Goal: Task Accomplishment & Management: Use online tool/utility

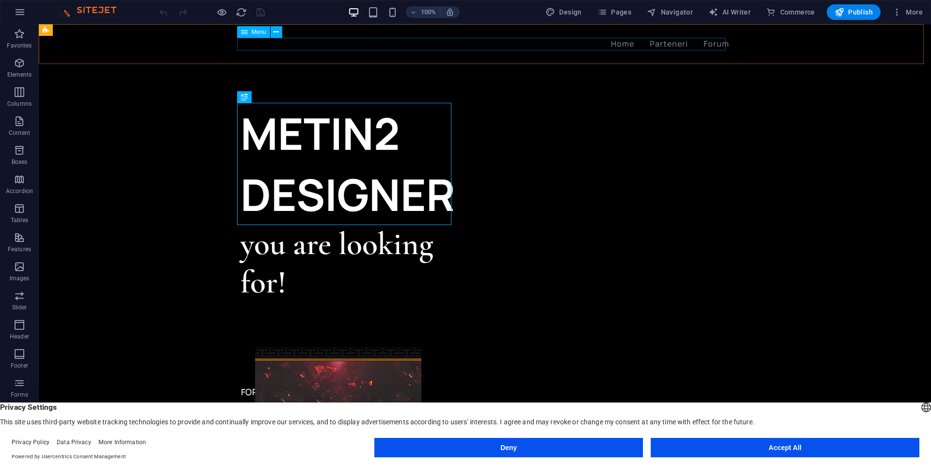
click at [705, 41] on nav "Home Parteneri Forum" at bounding box center [484, 44] width 489 height 13
select select "1"
select select
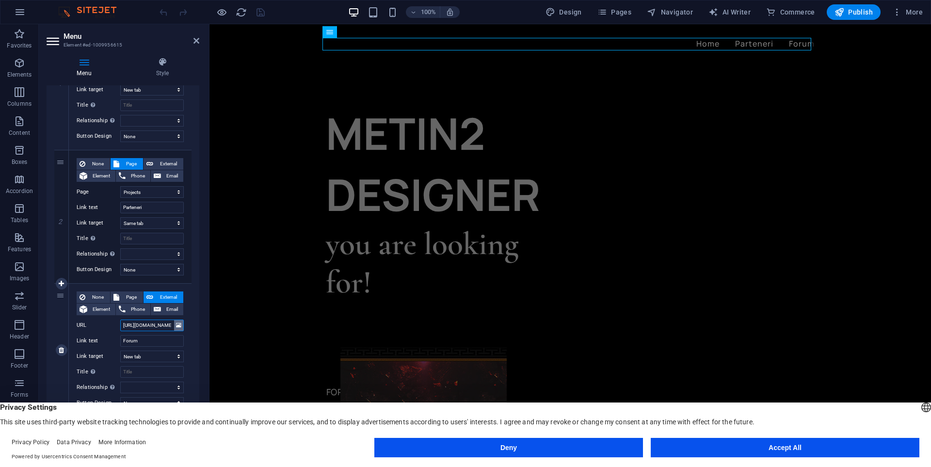
scroll to position [0, 43]
drag, startPoint x: 144, startPoint y: 324, endPoint x: 187, endPoint y: 322, distance: 42.7
click at [197, 322] on div "Menu Auto Custom Create custom menu items for this menu. Recommended for one-pa…" at bounding box center [123, 264] width 153 height 358
paste input "[URL][DOMAIN_NAME]"
type input "https://puhttps://[DOMAIN_NAME][URL]"
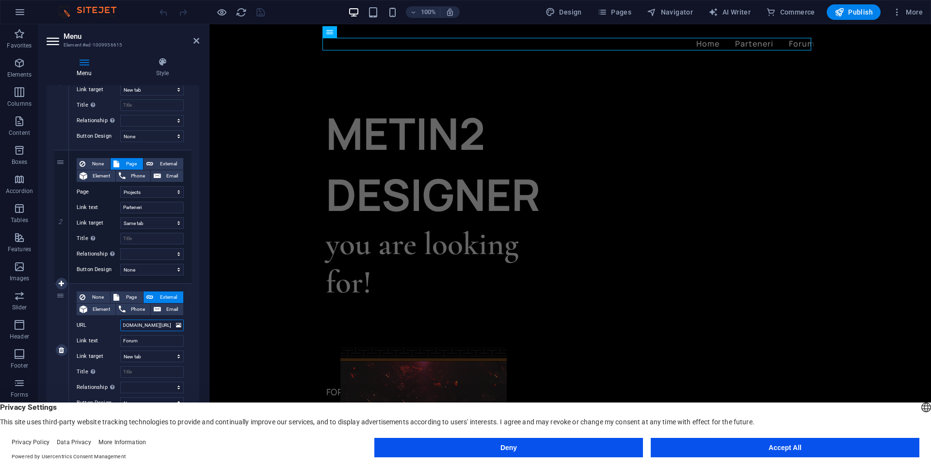
scroll to position [0, 57]
select select
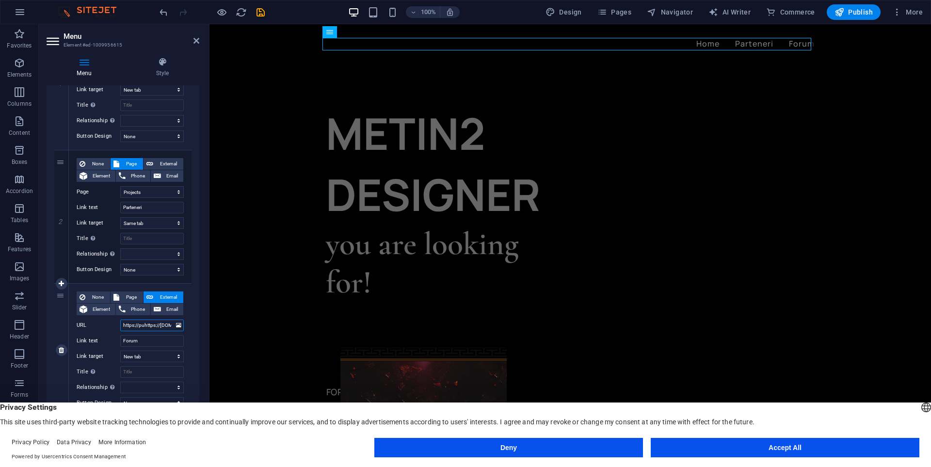
drag, startPoint x: 132, startPoint y: 326, endPoint x: 121, endPoint y: 284, distance: 43.8
click at [70, 322] on div "None Page External Element Phone Email Page Home Projects Legal Notice Privacy …" at bounding box center [130, 350] width 123 height 133
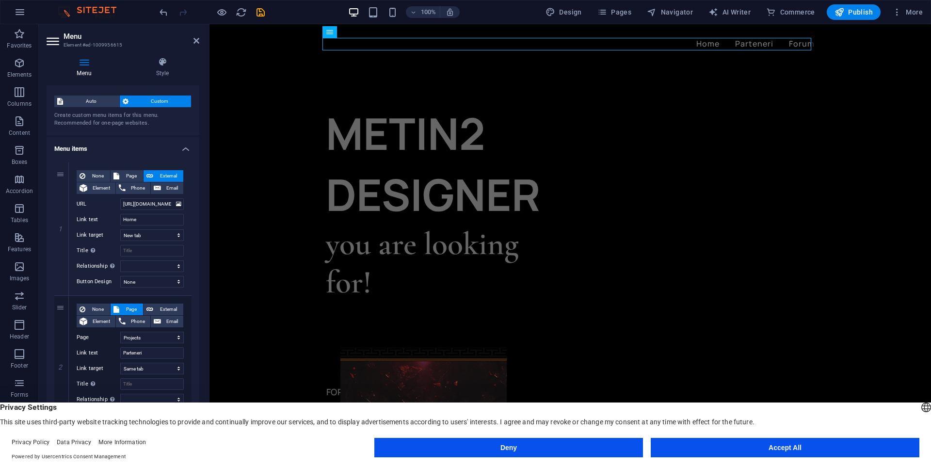
type input "https://puhttps://[DOMAIN_NAME][URL]"
click at [256, 13] on icon "save" at bounding box center [260, 12] width 11 height 11
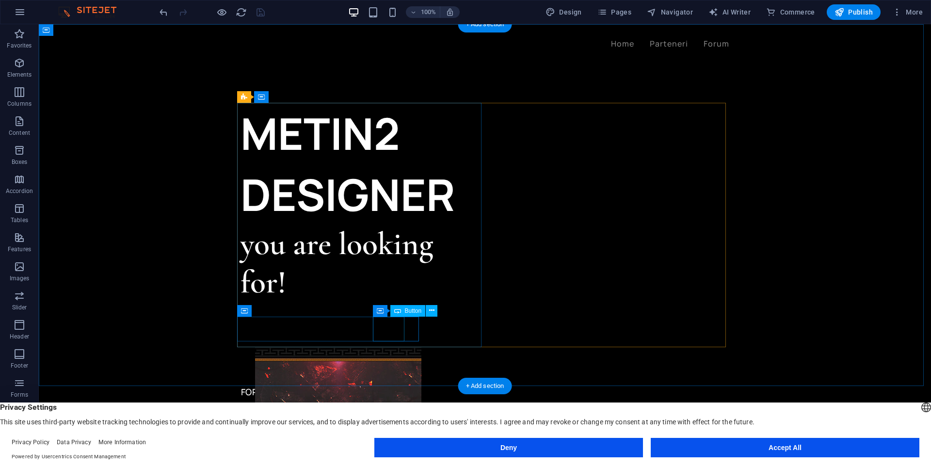
click at [396, 380] on div "FORUM" at bounding box center [362, 392] width 244 height 25
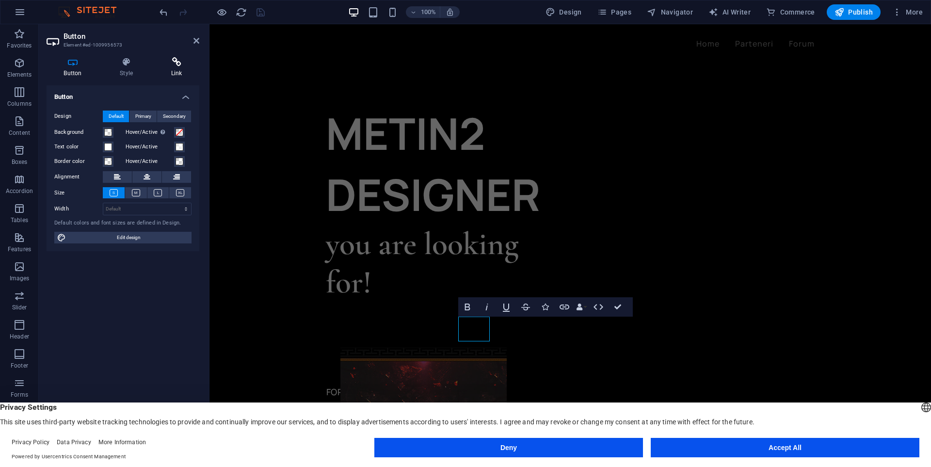
click at [175, 67] on h4 "Link" at bounding box center [177, 67] width 46 height 20
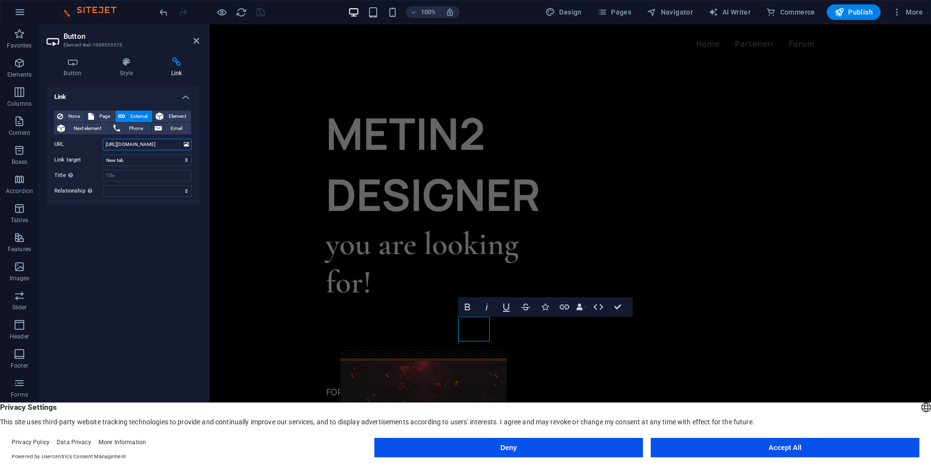
scroll to position [0, 16]
drag, startPoint x: 315, startPoint y: 168, endPoint x: 219, endPoint y: 142, distance: 100.0
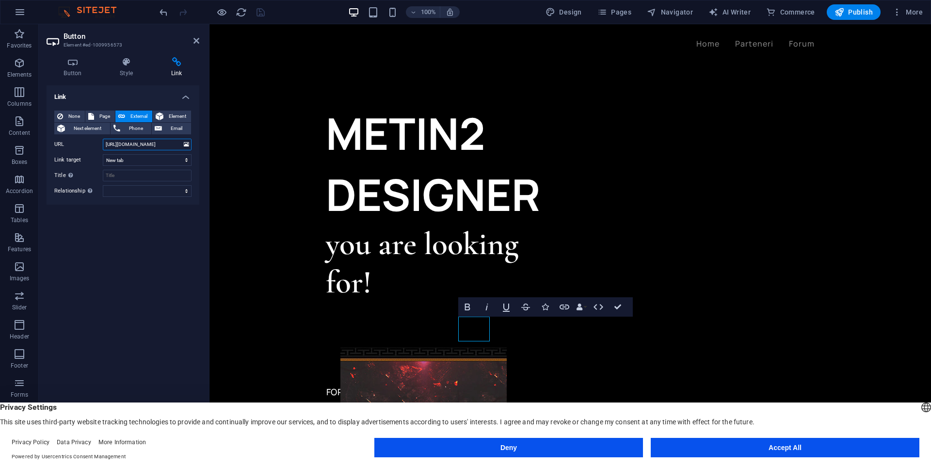
click at [176, 145] on input "https://puffudesign.net/forum/index.php" at bounding box center [147, 145] width 89 height 12
drag, startPoint x: 175, startPoint y: 145, endPoint x: 80, endPoint y: 150, distance: 95.2
click at [80, 150] on div "None Page External Element Next element Phone Email Page Home Projects Legal No…" at bounding box center [122, 154] width 137 height 86
drag, startPoint x: 132, startPoint y: 143, endPoint x: 60, endPoint y: 148, distance: 72.4
click at [60, 148] on div "URL ndex.php" at bounding box center [122, 145] width 137 height 12
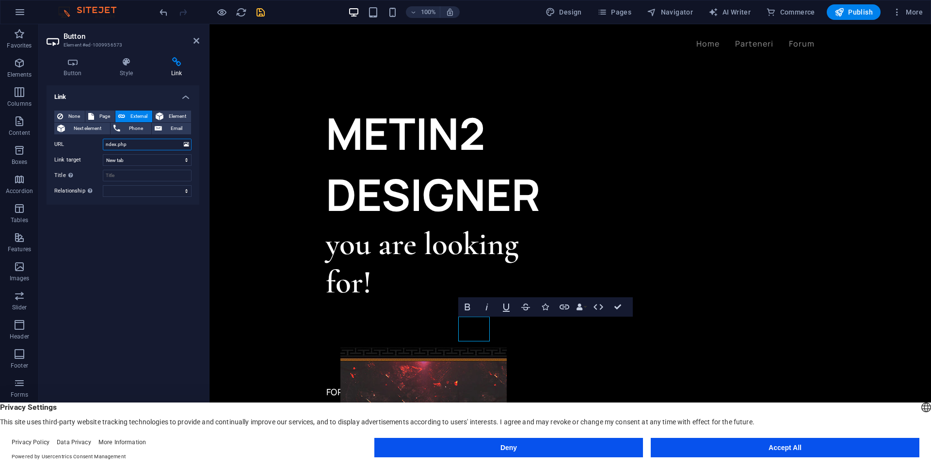
paste input "[URL][DOMAIN_NAME]"
drag, startPoint x: 360, startPoint y: 167, endPoint x: 225, endPoint y: 145, distance: 136.6
type input "[URL][DOMAIN_NAME]"
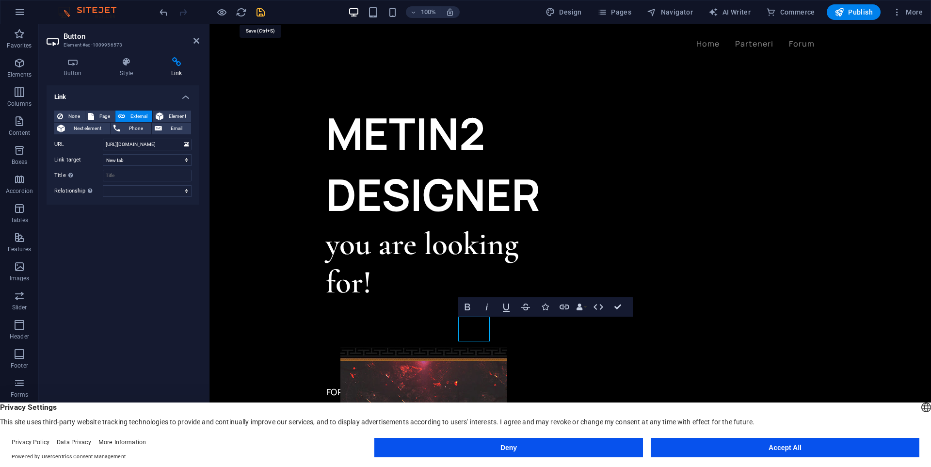
click at [262, 16] on icon "save" at bounding box center [260, 12] width 11 height 11
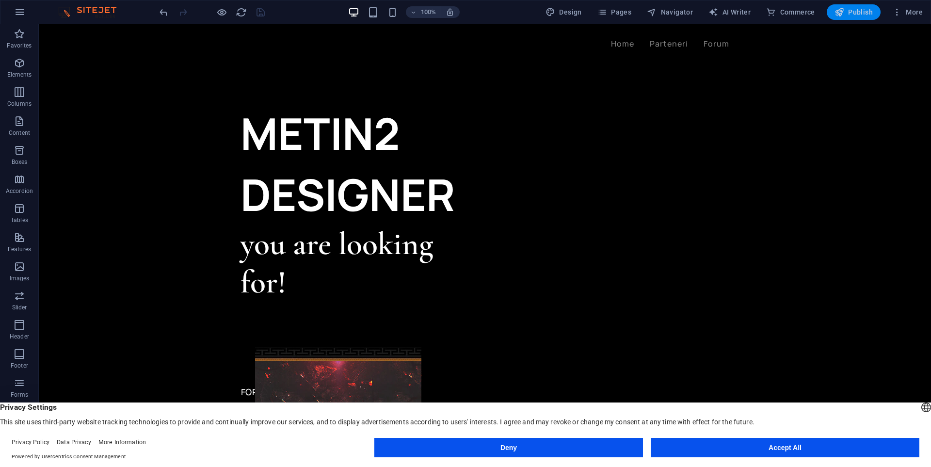
click at [860, 13] on span "Publish" at bounding box center [853, 12] width 38 height 10
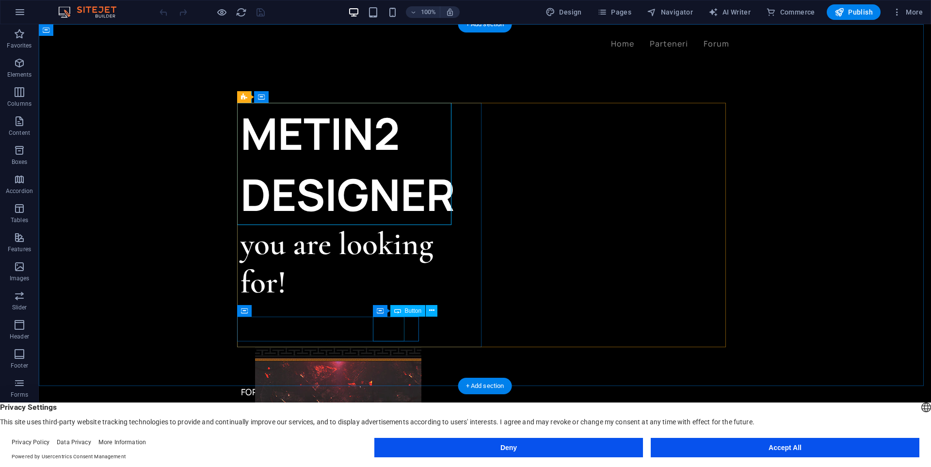
click at [384, 380] on div "FORUM" at bounding box center [362, 392] width 244 height 25
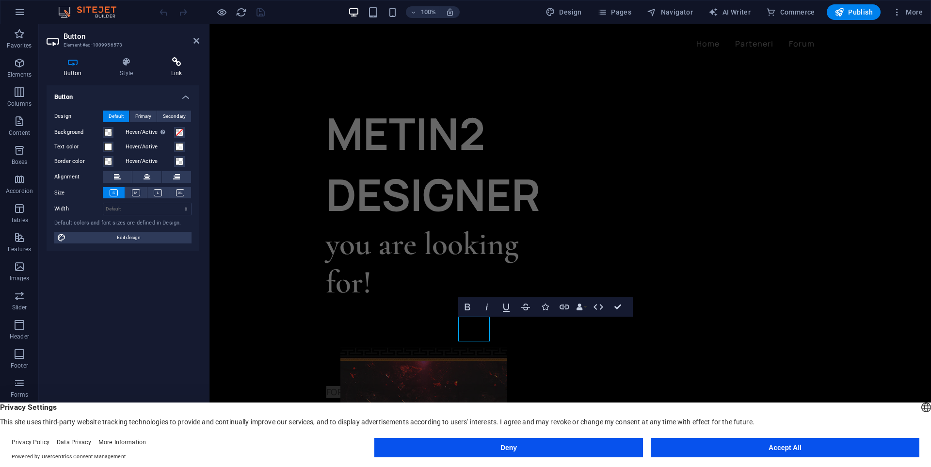
click at [176, 59] on icon at bounding box center [177, 62] width 46 height 10
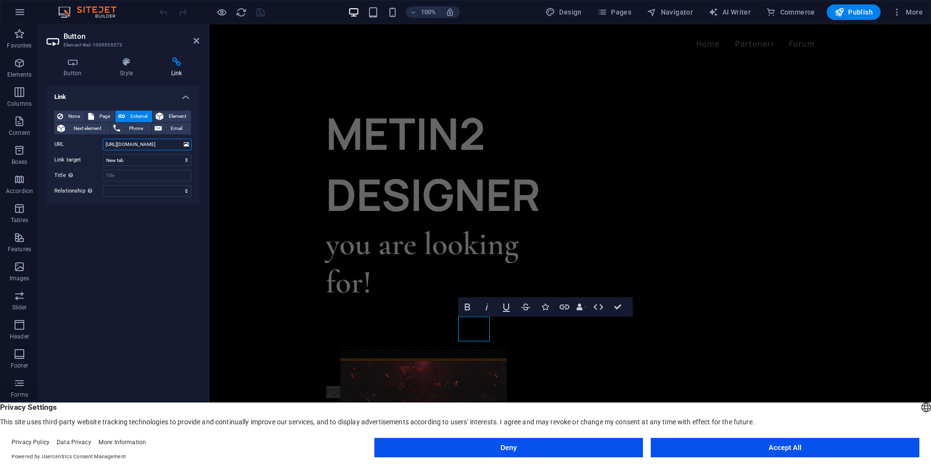
scroll to position [0, 9]
drag, startPoint x: 358, startPoint y: 164, endPoint x: 537, endPoint y: 25, distance: 227.0
drag, startPoint x: 321, startPoint y: 166, endPoint x: 268, endPoint y: 145, distance: 57.1
click at [127, 227] on div "Link None Page External Element Next element Phone Email Page Home Projects Leg…" at bounding box center [123, 264] width 153 height 358
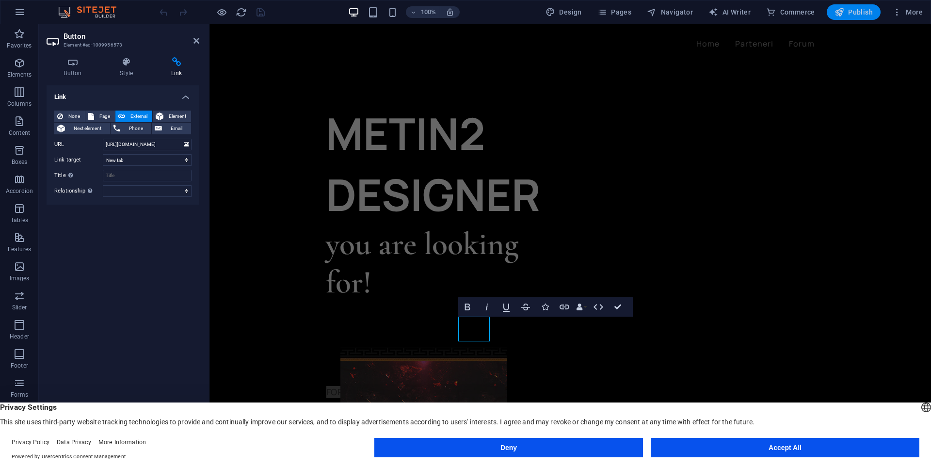
click at [856, 9] on span "Publish" at bounding box center [853, 12] width 38 height 10
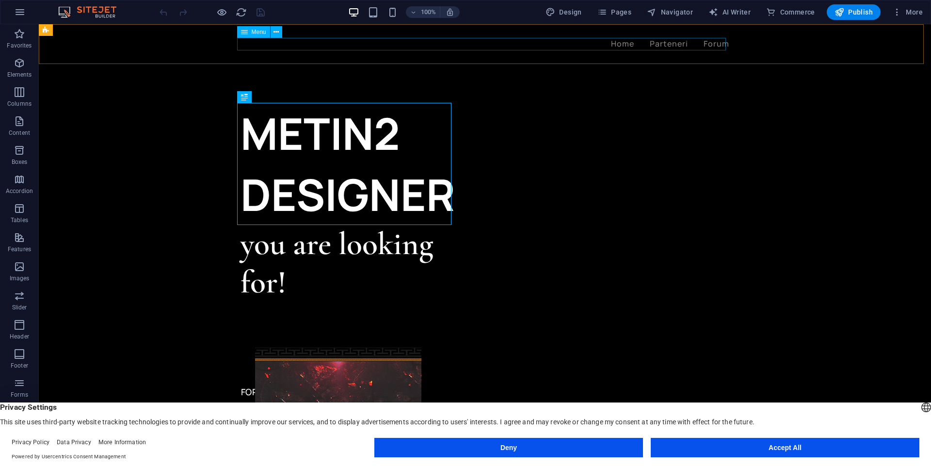
click at [712, 46] on nav "Home Parteneri Forum" at bounding box center [484, 44] width 489 height 13
select select "1"
select select
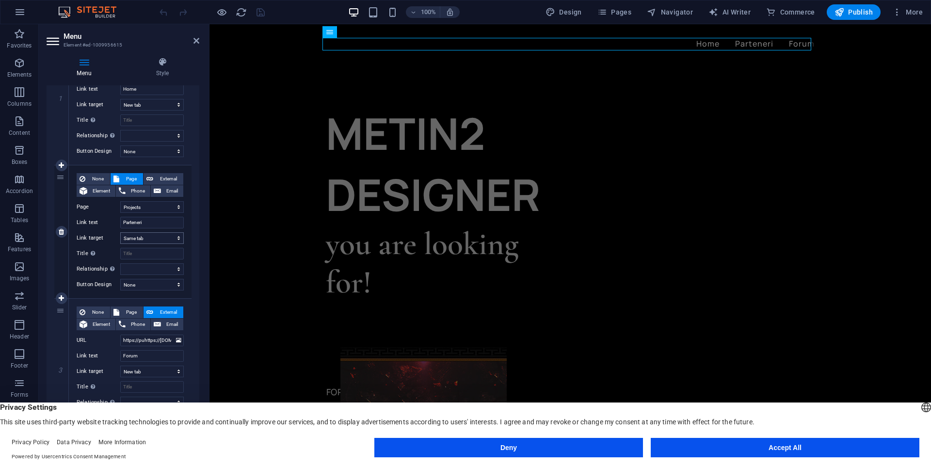
scroll to position [160, 0]
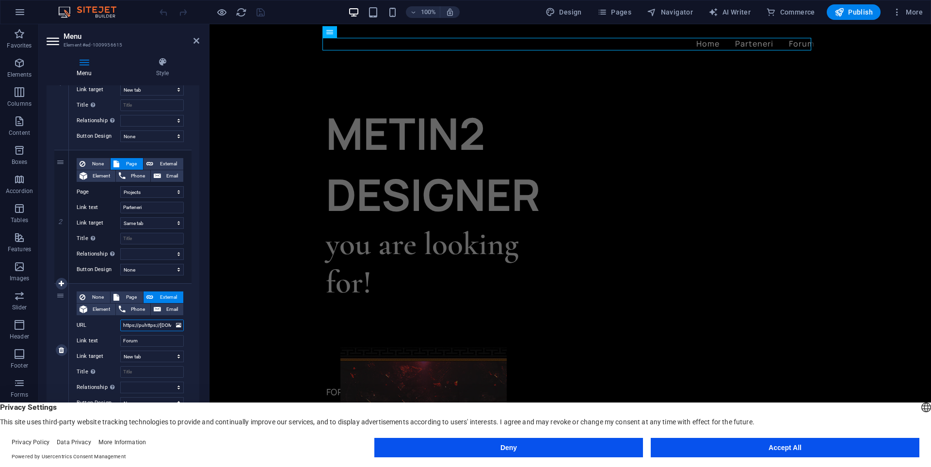
drag, startPoint x: 145, startPoint y: 326, endPoint x: 112, endPoint y: 327, distance: 33.5
click at [112, 327] on div "URL https://puhttps://[DOMAIN_NAME][URL]" at bounding box center [130, 325] width 107 height 12
type input "[URL][DOMAIN_NAME]"
select select
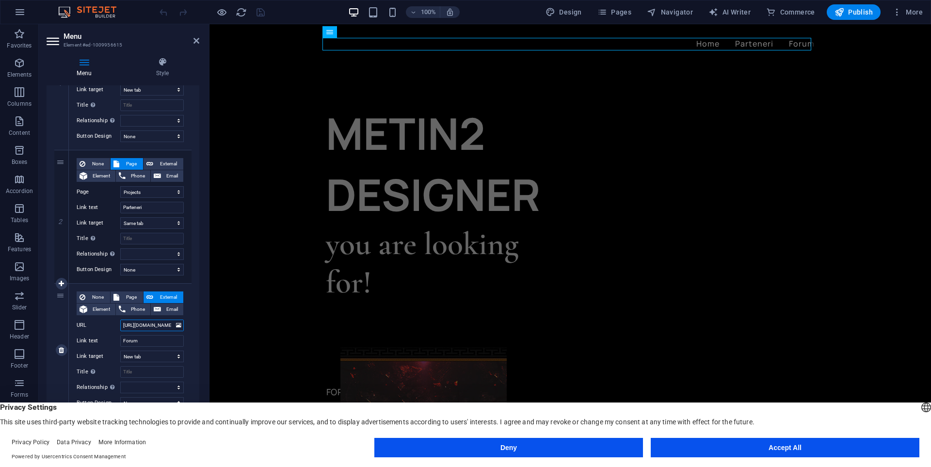
select select
type input "[URL][DOMAIN_NAME]"
click at [263, 12] on icon "save" at bounding box center [260, 12] width 11 height 11
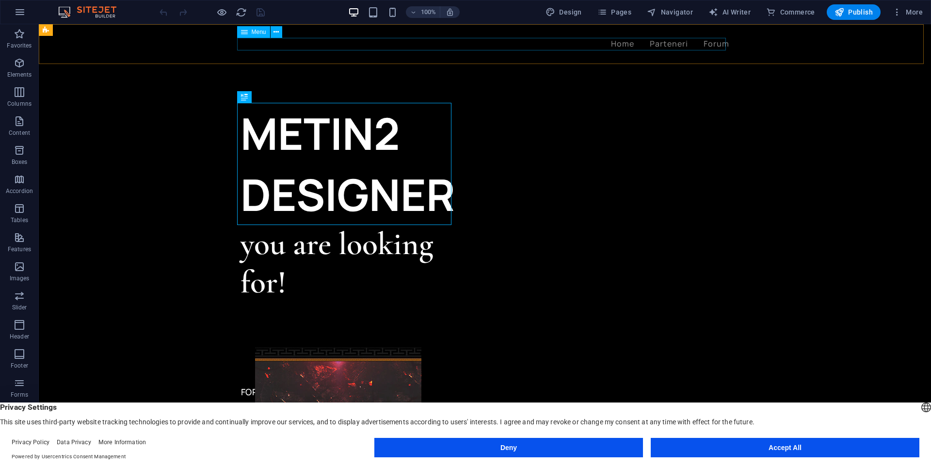
click at [718, 43] on nav "Home Parteneri Forum" at bounding box center [484, 44] width 489 height 13
select select "1"
select select
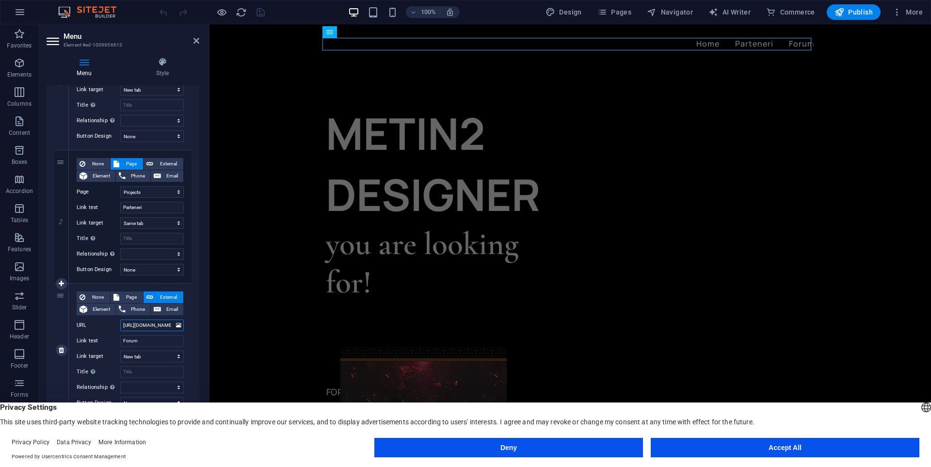
drag, startPoint x: 149, startPoint y: 325, endPoint x: 73, endPoint y: 319, distance: 75.9
click at [73, 319] on div "None Page External Element Phone Email Page Home Projects Legal Notice Privacy …" at bounding box center [130, 350] width 123 height 133
click at [131, 326] on input "[URL][DOMAIN_NAME]" at bounding box center [152, 325] width 64 height 12
drag, startPoint x: 143, startPoint y: 324, endPoint x: 65, endPoint y: 329, distance: 77.7
click at [65, 329] on div "3 None Page External Element Phone Email Page Home Projects Legal Notice Privac…" at bounding box center [122, 350] width 137 height 133
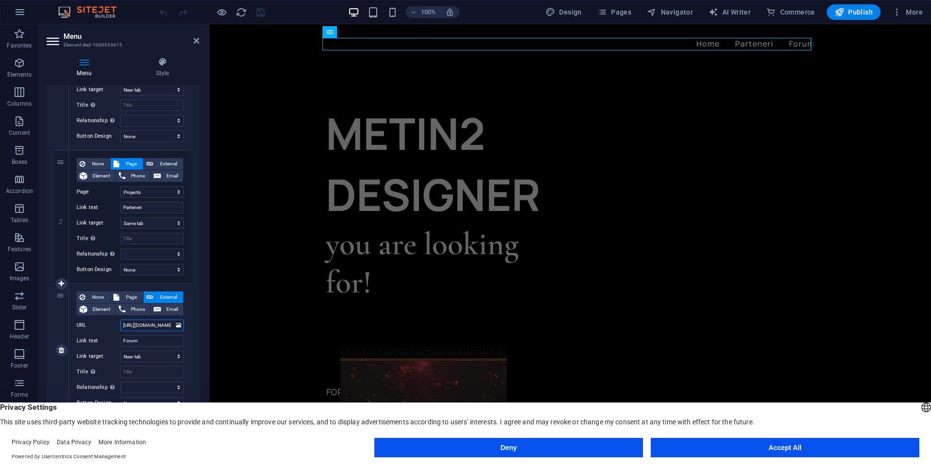
click at [123, 324] on input "[URL][DOMAIN_NAME]" at bounding box center [152, 325] width 64 height 12
drag, startPoint x: 330, startPoint y: 348, endPoint x: 238, endPoint y: 321, distance: 95.9
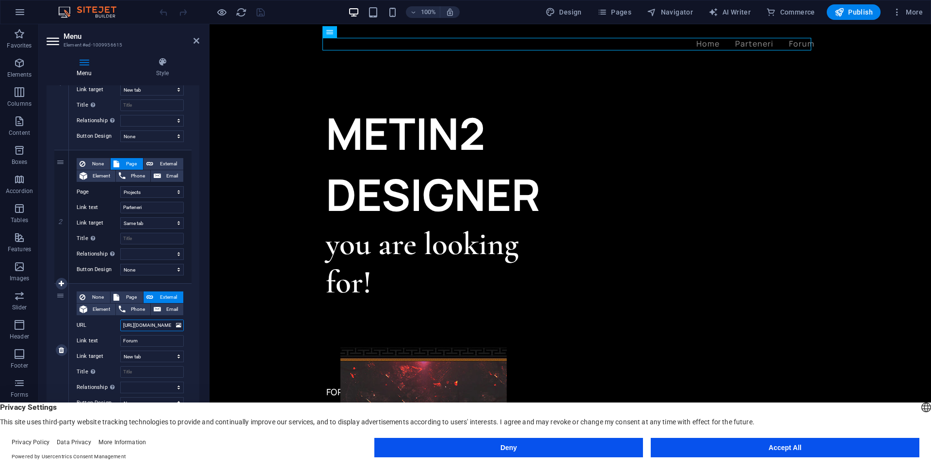
click at [137, 325] on input "[URL][DOMAIN_NAME]" at bounding box center [152, 325] width 64 height 12
click at [135, 325] on input "[URL][DOMAIN_NAME]" at bounding box center [152, 325] width 64 height 12
click at [136, 325] on input "[URL][DOMAIN_NAME]" at bounding box center [152, 325] width 64 height 12
click at [152, 326] on input "[URL][DOMAIN_NAME]" at bounding box center [152, 325] width 64 height 12
drag, startPoint x: 162, startPoint y: 326, endPoint x: 92, endPoint y: 327, distance: 69.8
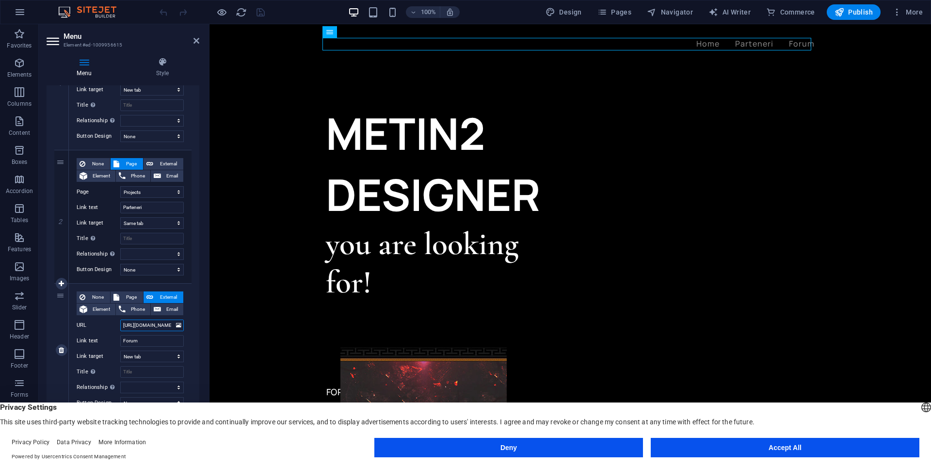
click at [92, 327] on div "URL https://pdesign.net/forum/public/" at bounding box center [130, 325] width 107 height 12
type input "t/forum/public/"
select select
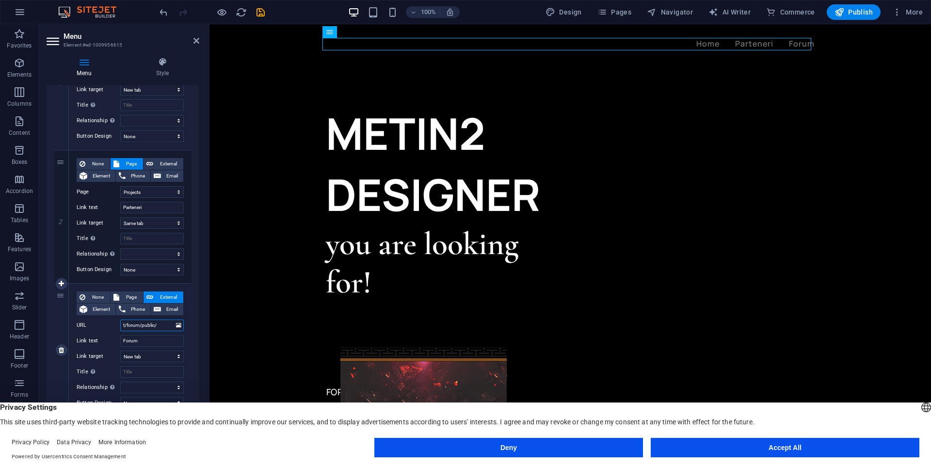
drag, startPoint x: 125, startPoint y: 325, endPoint x: 93, endPoint y: 325, distance: 32.5
click at [93, 325] on div "URL t/forum/public/" at bounding box center [130, 325] width 107 height 12
select select
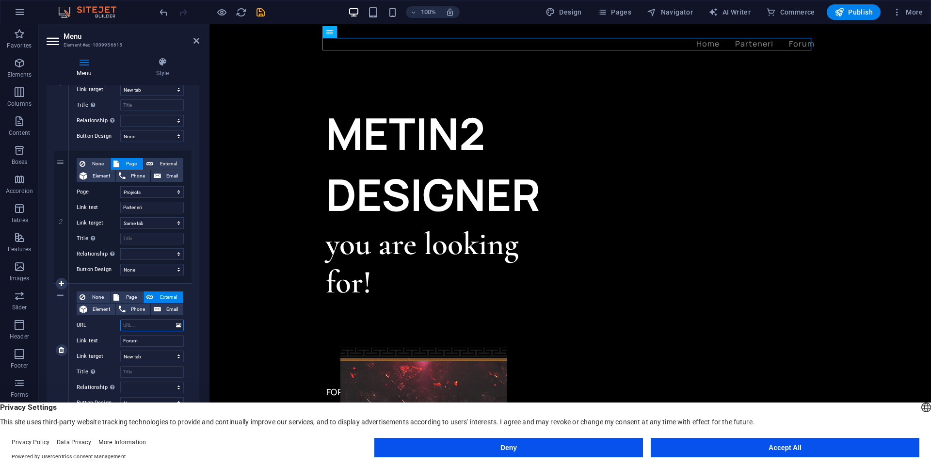
paste input "[URL][DOMAIN_NAME]"
type input "[URL][DOMAIN_NAME]"
select select
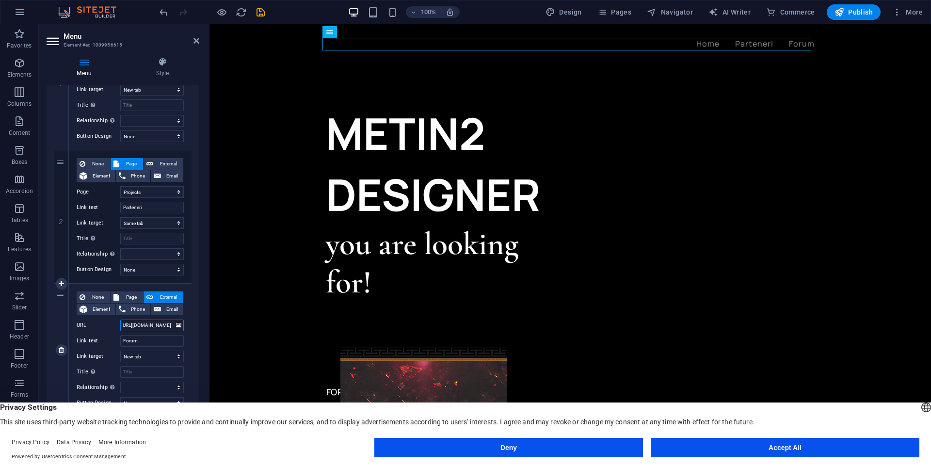
select select
drag, startPoint x: 149, startPoint y: 323, endPoint x: 81, endPoint y: 325, distance: 67.4
click at [81, 325] on div "URL https://puffudesign.net/forum/public/" at bounding box center [130, 325] width 107 height 12
click at [136, 323] on input "[URL][DOMAIN_NAME]" at bounding box center [152, 325] width 64 height 12
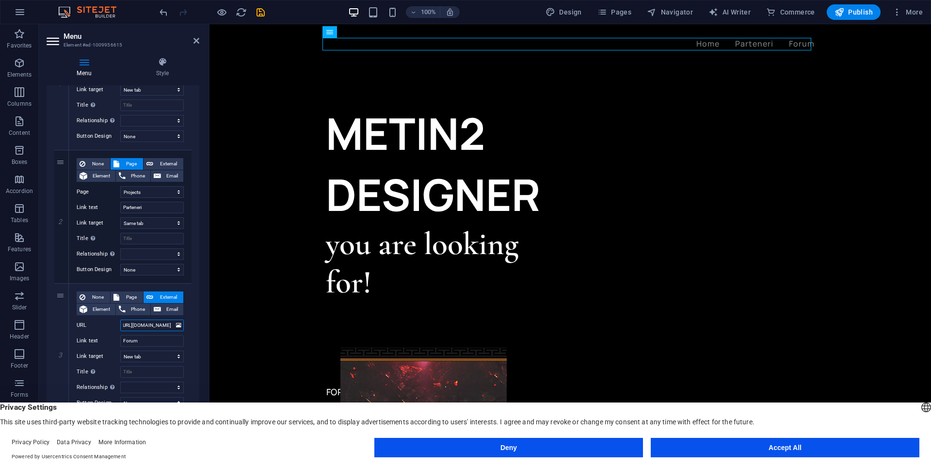
scroll to position [0, 36]
drag, startPoint x: 157, startPoint y: 323, endPoint x: 198, endPoint y: 323, distance: 41.2
click at [198, 323] on div "Menu Auto Custom Create custom menu items for this menu. Recommended for one-pa…" at bounding box center [123, 264] width 153 height 358
click at [266, 16] on icon "save" at bounding box center [260, 12] width 11 height 11
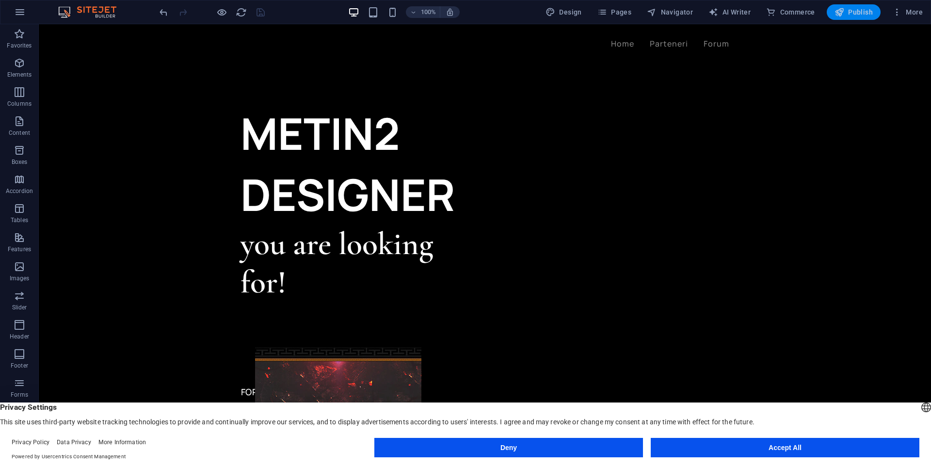
click at [842, 10] on icon "button" at bounding box center [839, 12] width 10 height 10
